Goal: Task Accomplishment & Management: Complete application form

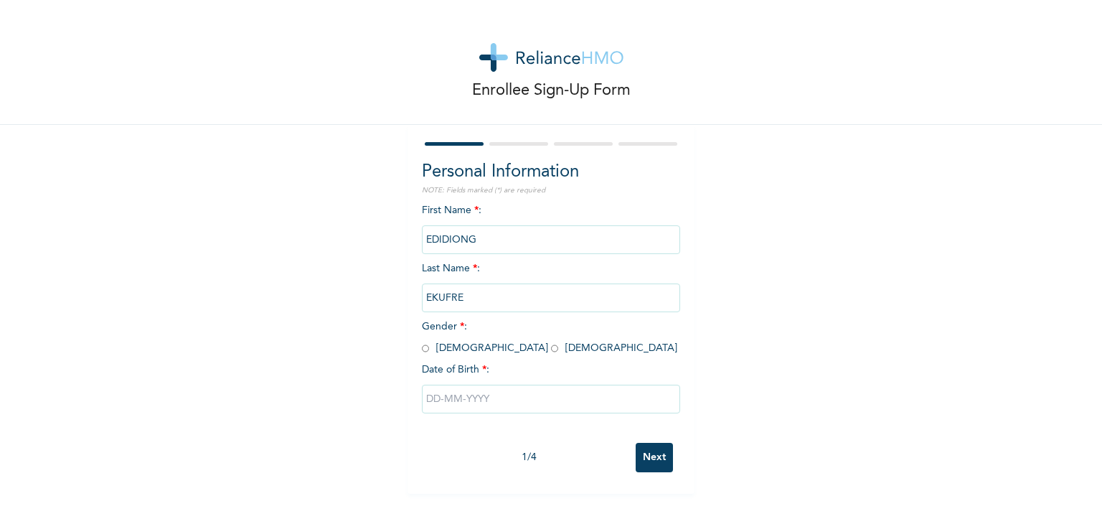
click at [422, 349] on input "radio" at bounding box center [425, 349] width 7 height 14
radio input "true"
click at [461, 403] on input "text" at bounding box center [551, 399] width 258 height 29
select select "8"
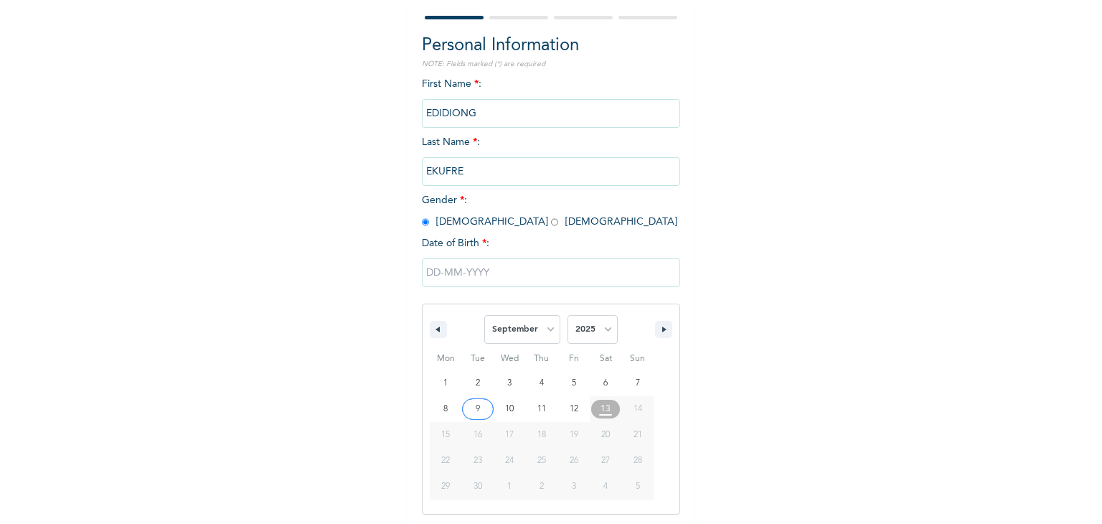
scroll to position [128, 0]
click at [593, 331] on select "2025 2024 2023 2022 2021 2020 2019 2018 2017 2016 2015 2014 2013 2012 2011 2010…" at bounding box center [593, 327] width 50 height 29
select select "1995"
click at [568, 313] on select "2025 2024 2023 2022 2021 2020 2019 2018 2017 2016 2015 2014 2013 2012 2011 2010…" at bounding box center [593, 327] width 50 height 29
click at [553, 339] on select "January February March April May June July August September October November De…" at bounding box center [522, 327] width 76 height 29
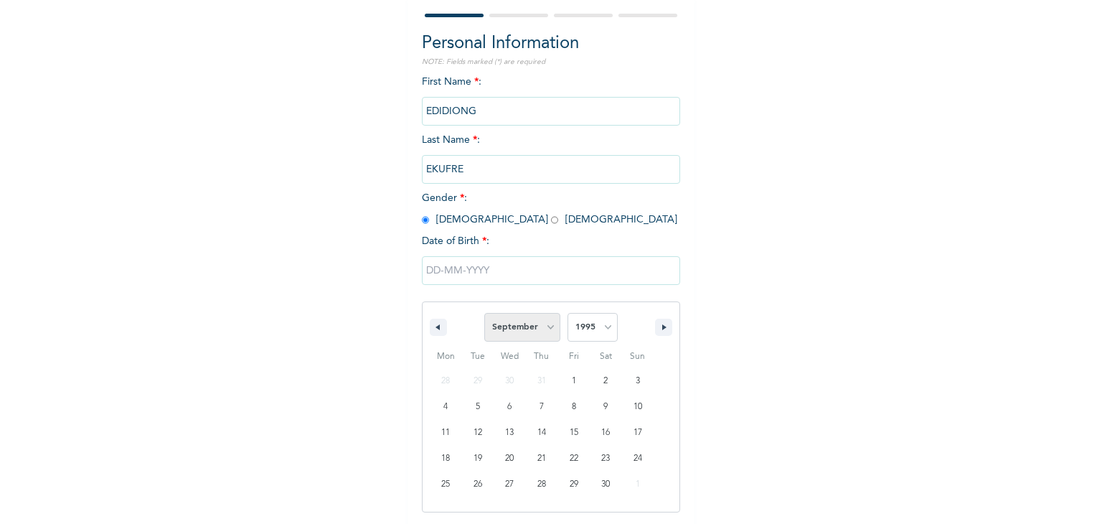
select select "2"
click at [484, 313] on select "January February March April May June July August September October November De…" at bounding box center [522, 327] width 76 height 29
type input "[DATE]"
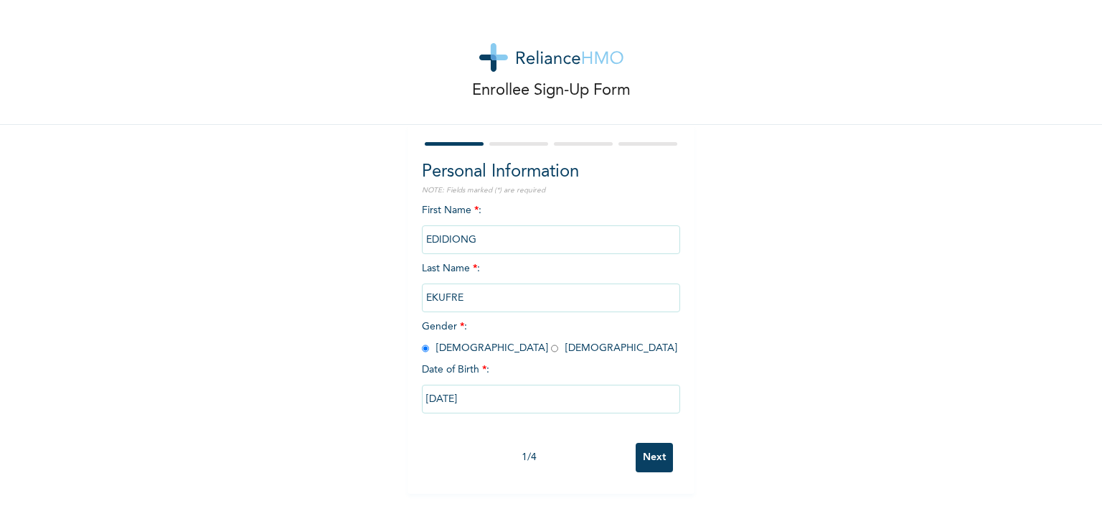
click at [652, 459] on input "Next" at bounding box center [654, 457] width 37 height 29
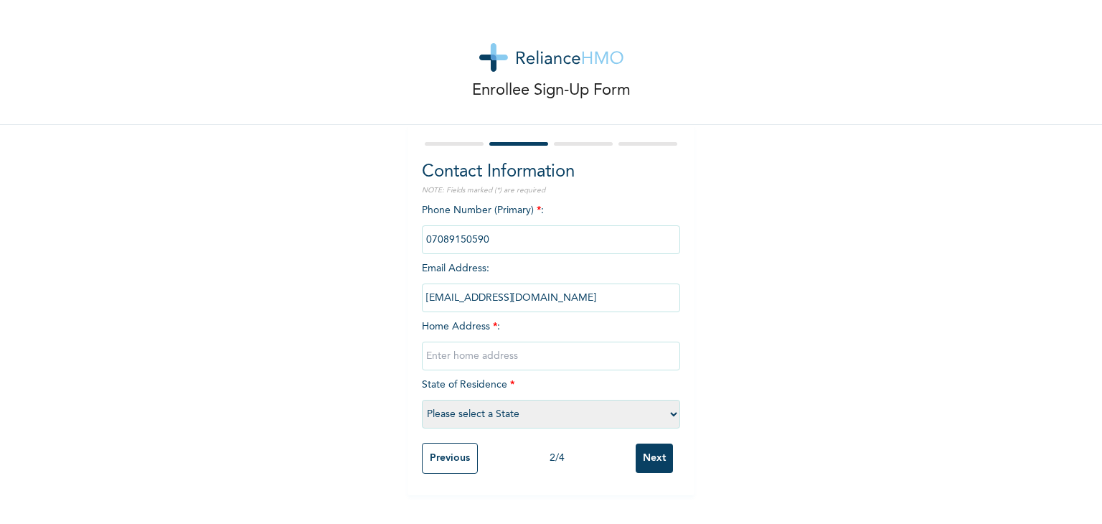
click at [477, 421] on select "Please select a State [PERSON_NAME] (FCT) [PERSON_NAME] Ibom [GEOGRAPHIC_DATA] …" at bounding box center [551, 414] width 258 height 29
select select "15"
click at [422, 400] on select "Please select a State [PERSON_NAME] (FCT) [PERSON_NAME] Ibom [GEOGRAPHIC_DATA] …" at bounding box center [551, 414] width 258 height 29
click at [473, 365] on input "text" at bounding box center [551, 356] width 258 height 29
type input "[PERSON_NAME], behind [PERSON_NAME][GEOGRAPHIC_DATA], [GEOGRAPHIC_DATA]"
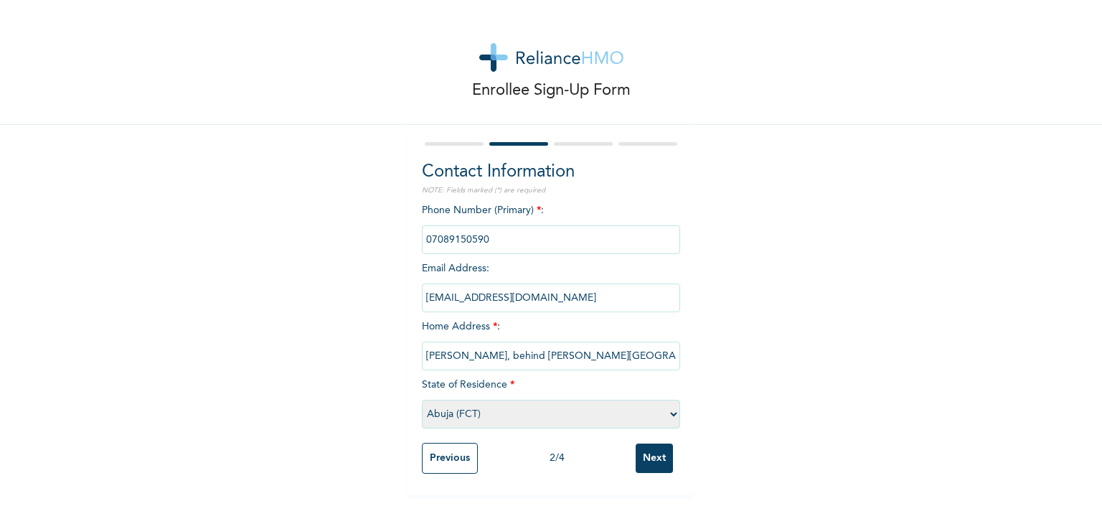
click at [645, 458] on input "Next" at bounding box center [654, 458] width 37 height 29
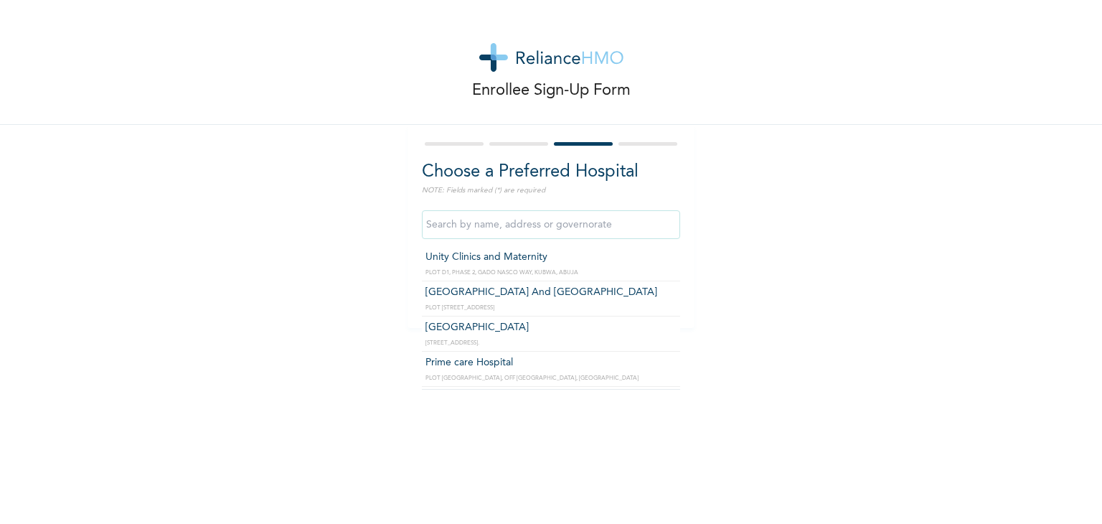
click at [454, 227] on input "text" at bounding box center [551, 224] width 258 height 29
type input "kubwa"
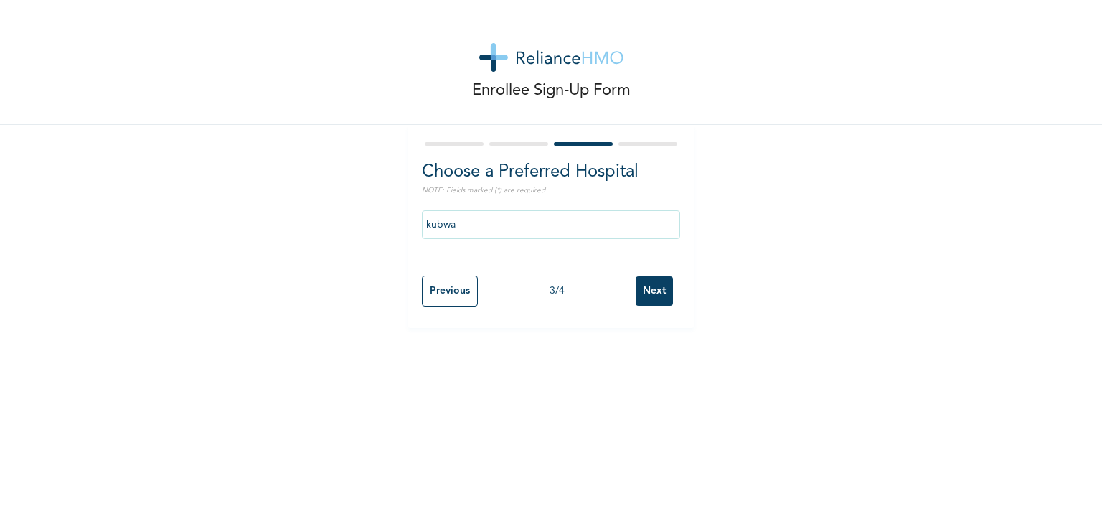
click at [639, 507] on div "Enrollee Sign-Up Form Choose a Preferred Hospital NOTE: Fields marked (*) are r…" at bounding box center [551, 262] width 1102 height 524
click at [642, 296] on input "Next" at bounding box center [654, 290] width 37 height 29
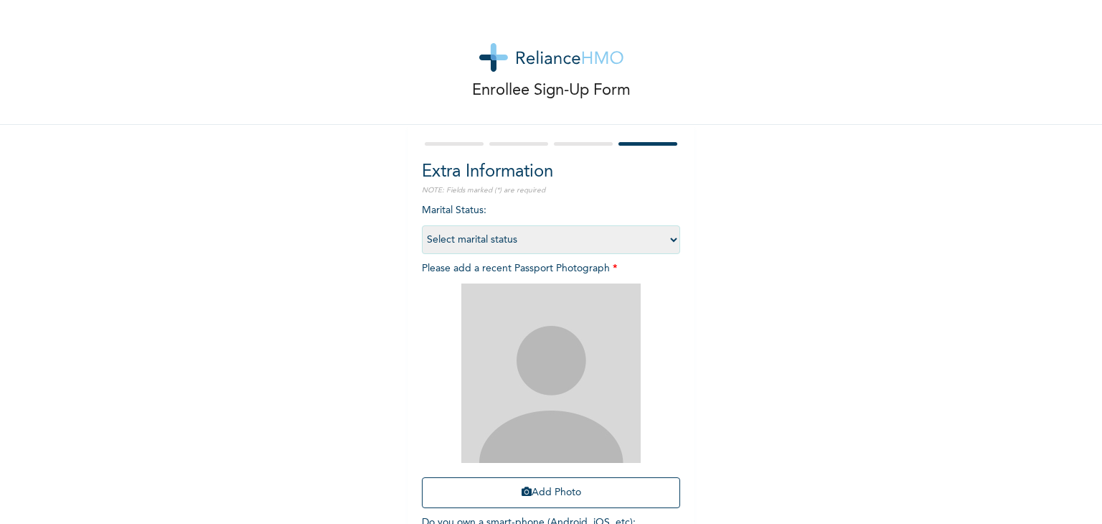
click at [612, 243] on select "Select marital status [DEMOGRAPHIC_DATA] Married [DEMOGRAPHIC_DATA] Widow/[DEMO…" at bounding box center [551, 239] width 258 height 29
select select "1"
click at [422, 225] on select "Select marital status [DEMOGRAPHIC_DATA] Married [DEMOGRAPHIC_DATA] Widow/[DEMO…" at bounding box center [551, 239] width 258 height 29
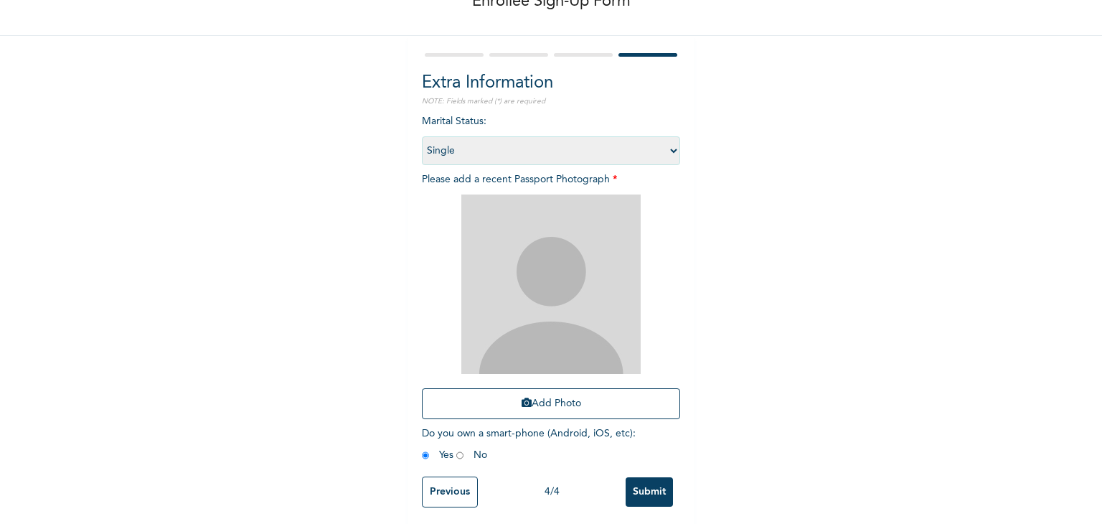
scroll to position [104, 0]
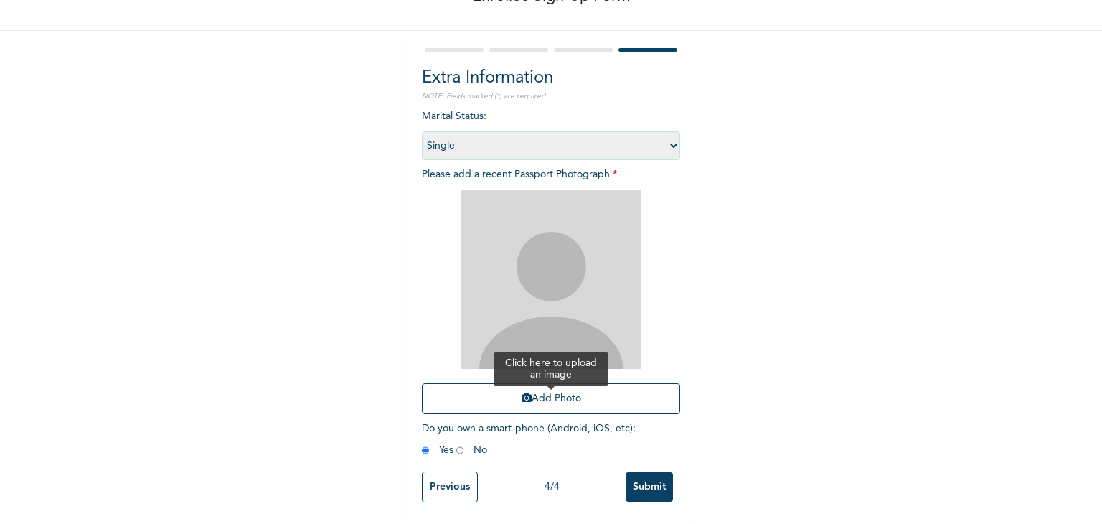
click at [540, 395] on button "Add Photo" at bounding box center [551, 398] width 258 height 31
